Goal: Task Accomplishment & Management: Use online tool/utility

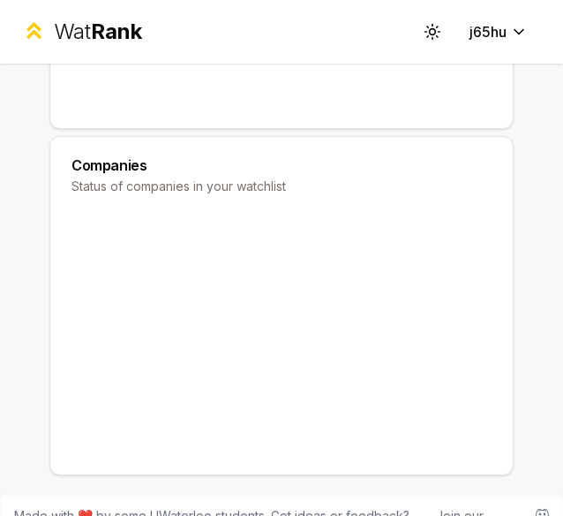
scroll to position [316, 0]
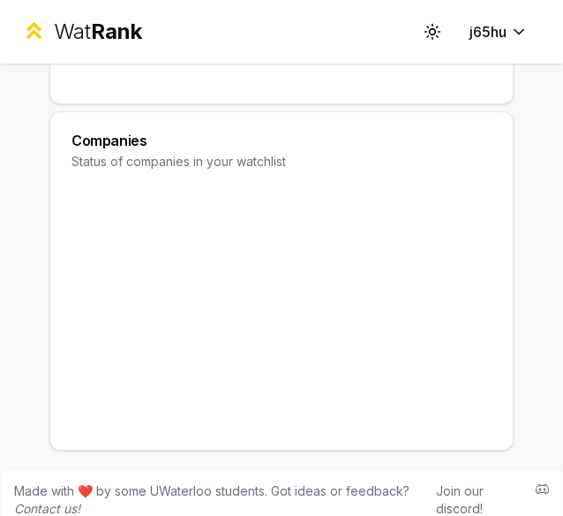
click at [78, 25] on div "Wat Rank" at bounding box center [98, 32] width 88 height 28
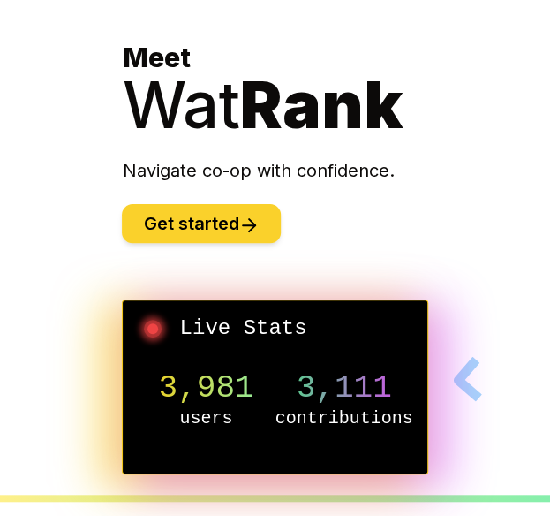
click at [234, 218] on button "Get started" at bounding box center [201, 223] width 159 height 39
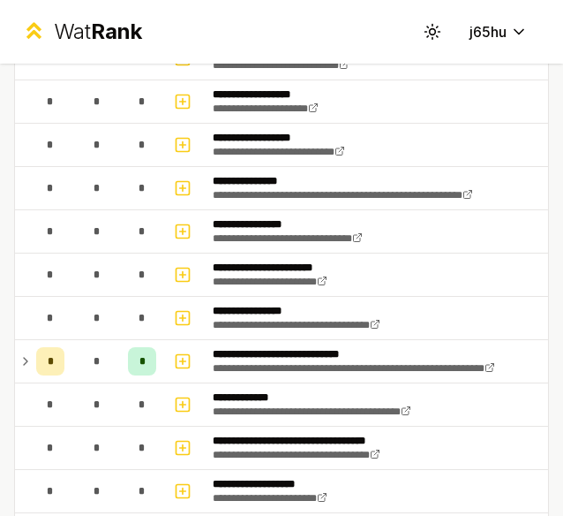
scroll to position [353, 0]
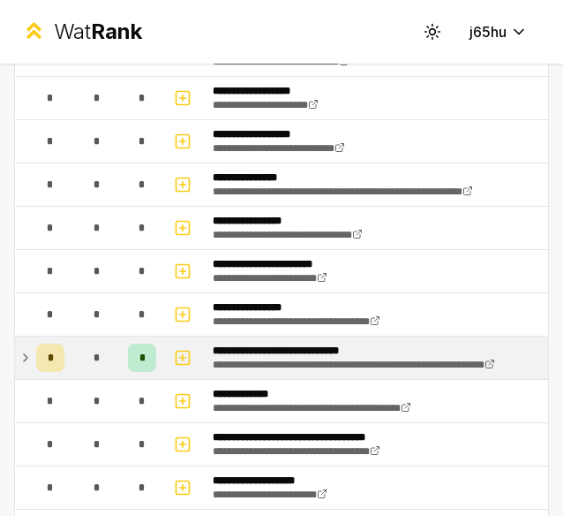
click at [19, 357] on icon at bounding box center [26, 357] width 14 height 21
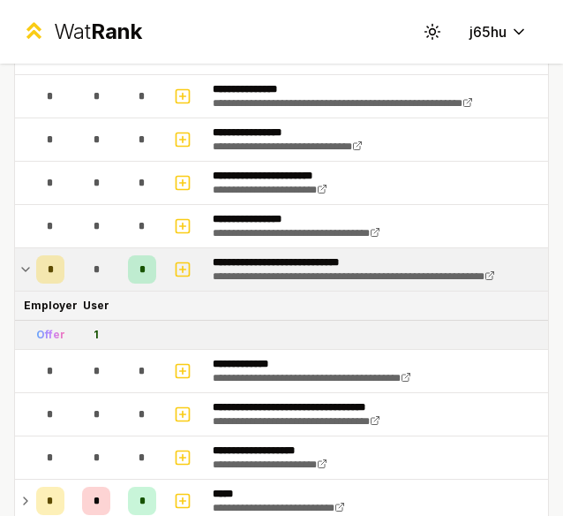
scroll to position [706, 0]
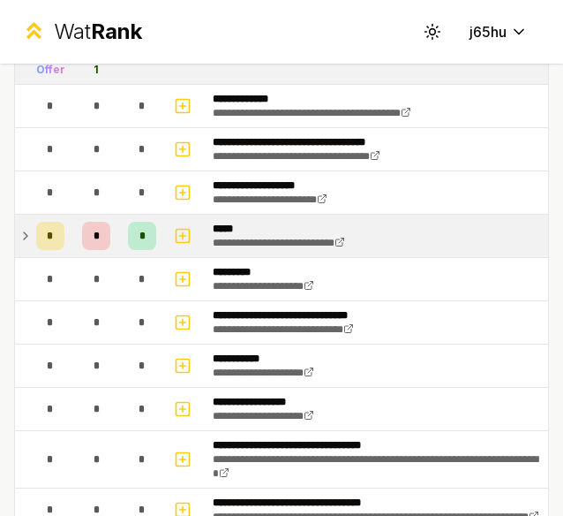
click at [36, 246] on div "*" at bounding box center [50, 236] width 28 height 28
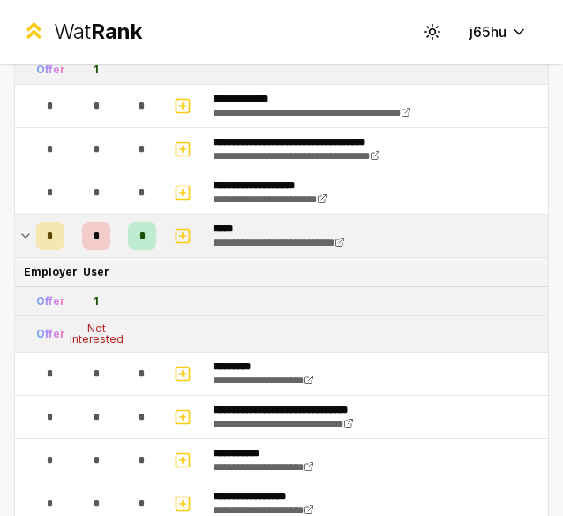
click at [101, 337] on div "Not Interested" at bounding box center [97, 333] width 54 height 21
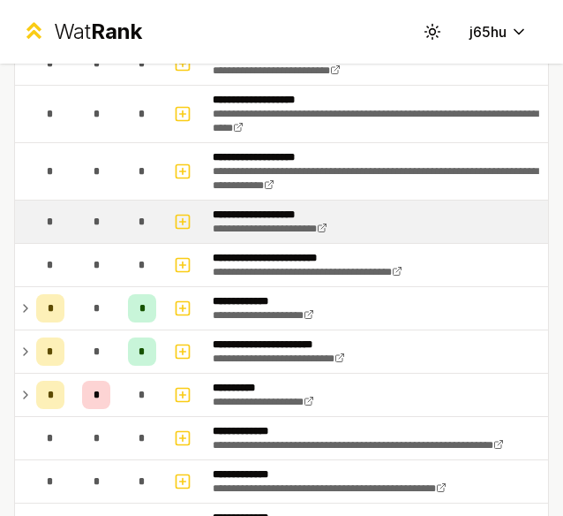
scroll to position [1854, 0]
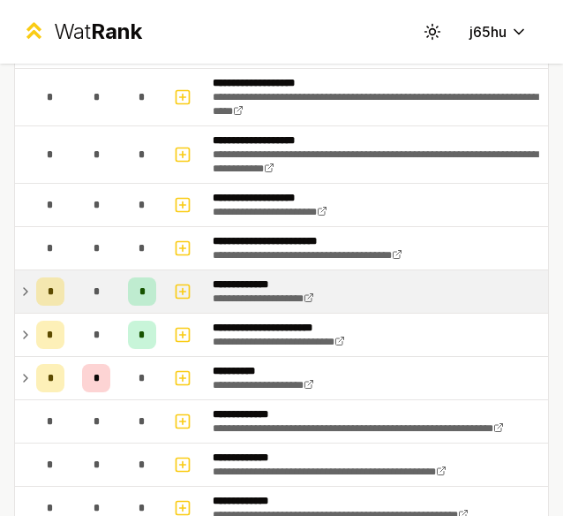
click at [25, 295] on icon at bounding box center [26, 291] width 4 height 7
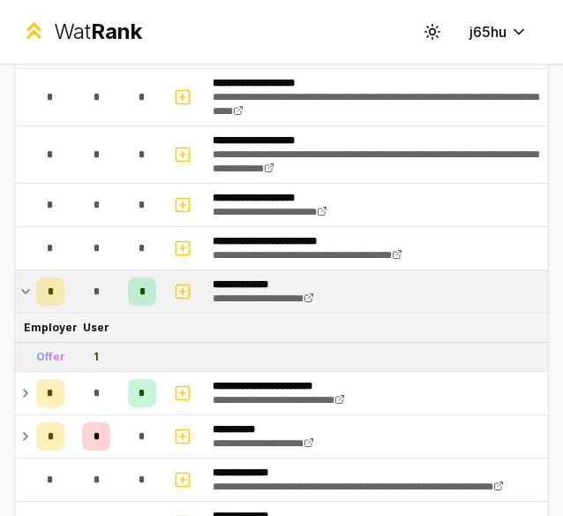
click at [25, 293] on icon at bounding box center [25, 292] width 7 height 4
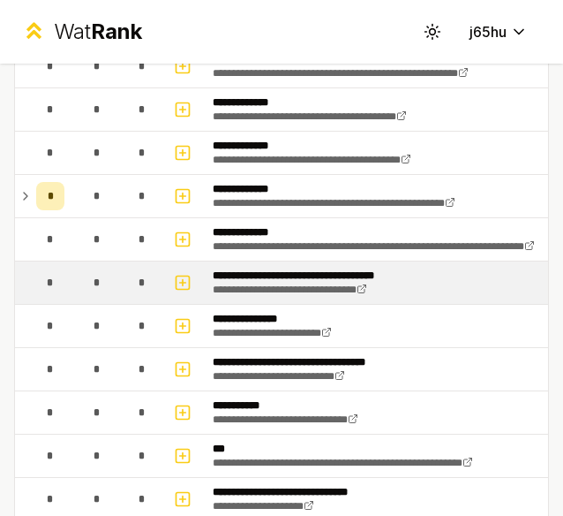
scroll to position [2523, 0]
